Goal: Task Accomplishment & Management: Manage account settings

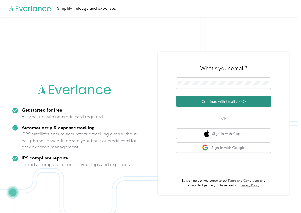
click at [198, 99] on button "Continue with Email / SSO" at bounding box center [223, 101] width 95 height 11
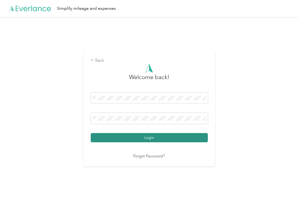
click at [114, 134] on button "Login" at bounding box center [149, 137] width 117 height 9
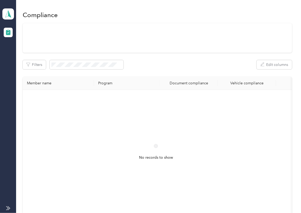
drag, startPoint x: 164, startPoint y: 63, endPoint x: 132, endPoint y: 58, distance: 31.7
click at [164, 53] on div at bounding box center [157, 38] width 269 height 30
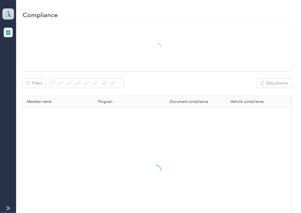
click at [8, 13] on polygon at bounding box center [9, 13] width 3 height 7
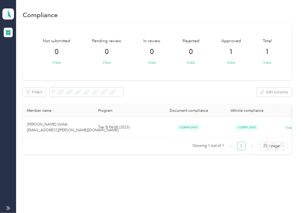
click at [149, 85] on div "Not submitted 0 View Pending review 0 View In review 0 View Rejected 0 View App…" at bounding box center [157, 88] width 269 height 131
click at [11, 9] on span at bounding box center [8, 13] width 12 height 11
click at [26, 56] on div "Log out" at bounding box center [17, 55] width 20 height 6
